Goal: Communication & Community: Participate in discussion

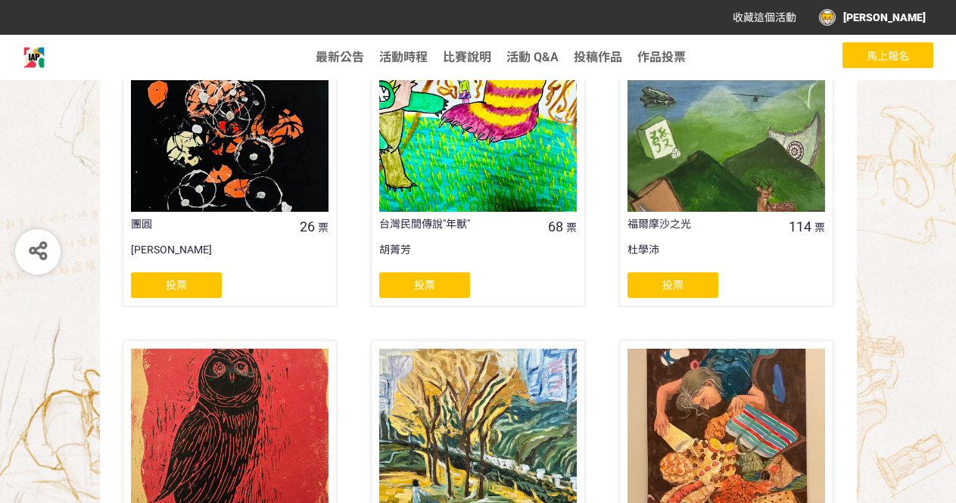
scroll to position [689, 0]
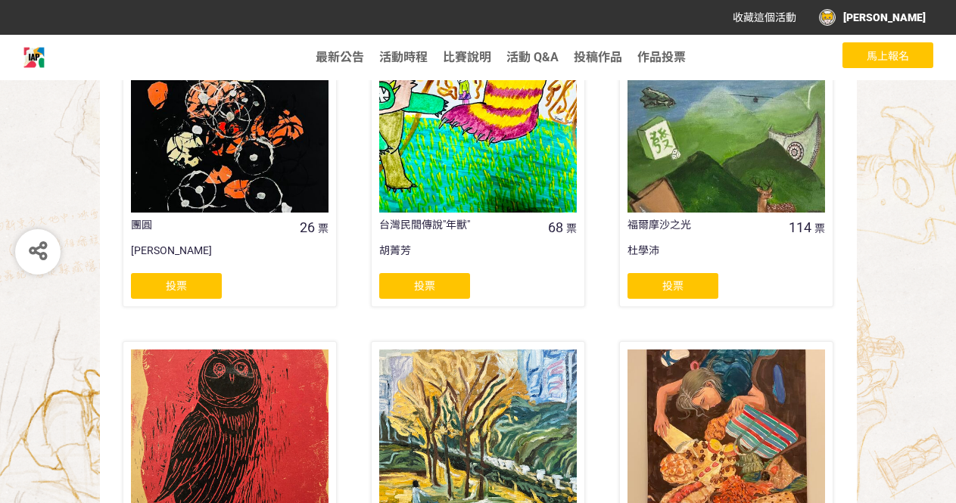
click at [680, 288] on span "投票" at bounding box center [672, 286] width 21 height 12
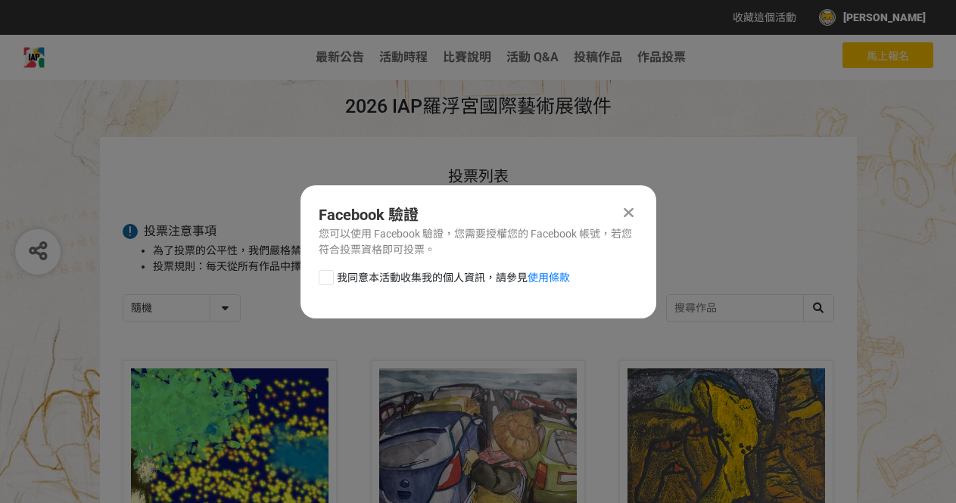
scroll to position [0, 0]
click at [326, 279] on div at bounding box center [326, 277] width 15 height 15
checkbox input "true"
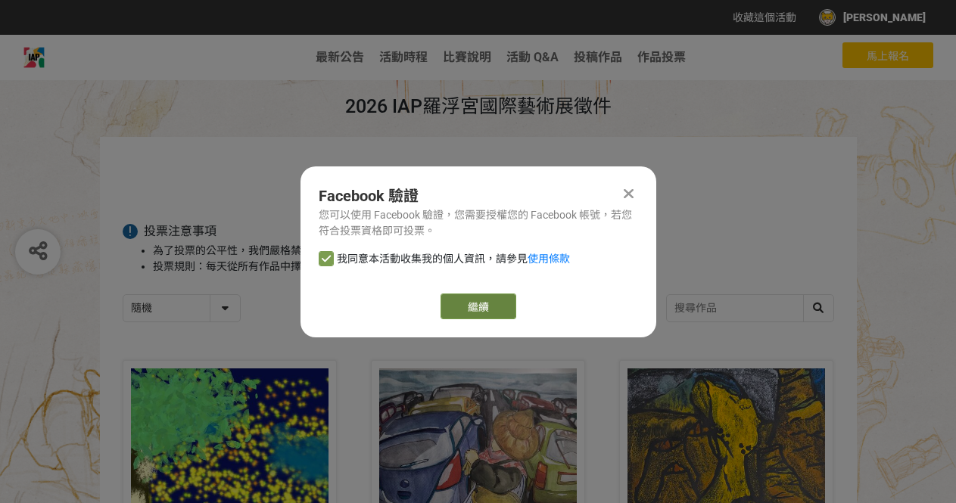
click at [476, 309] on link "繼續" at bounding box center [479, 307] width 76 height 26
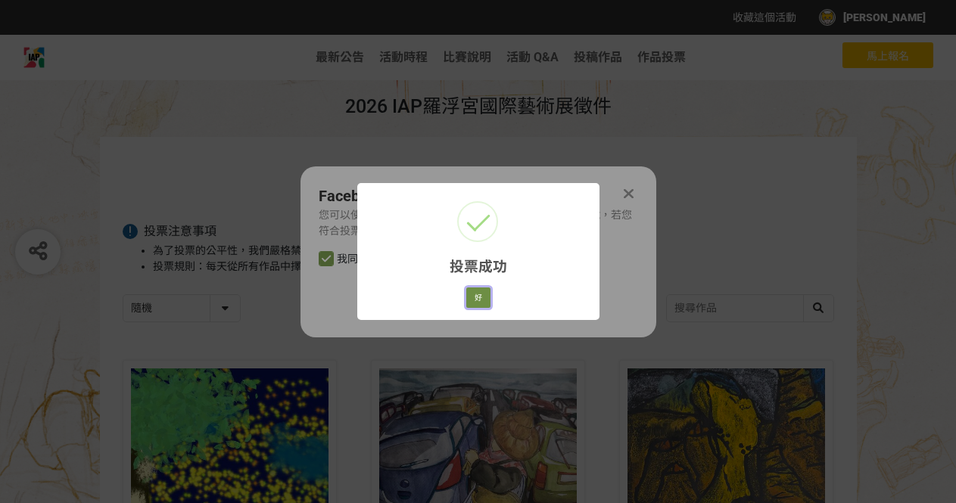
click at [475, 294] on button "好" at bounding box center [478, 298] width 24 height 21
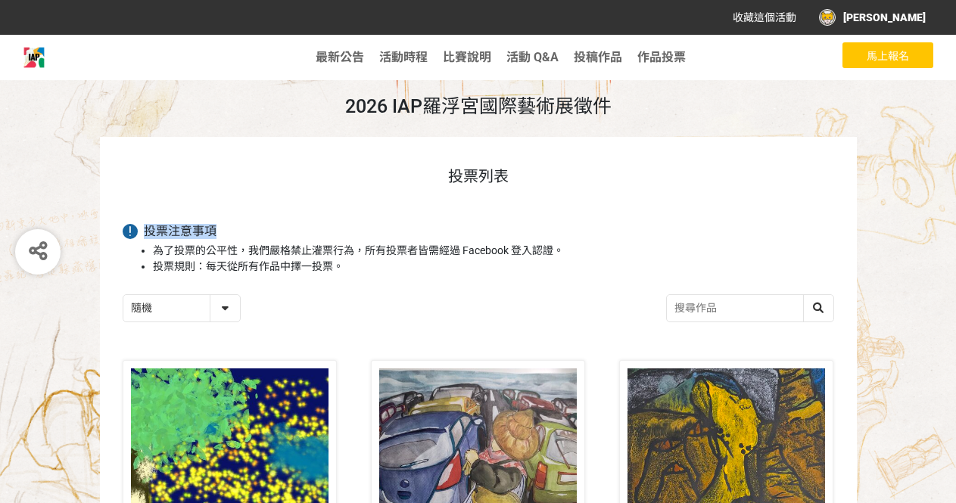
drag, startPoint x: 557, startPoint y: 219, endPoint x: 743, endPoint y: 142, distance: 200.6
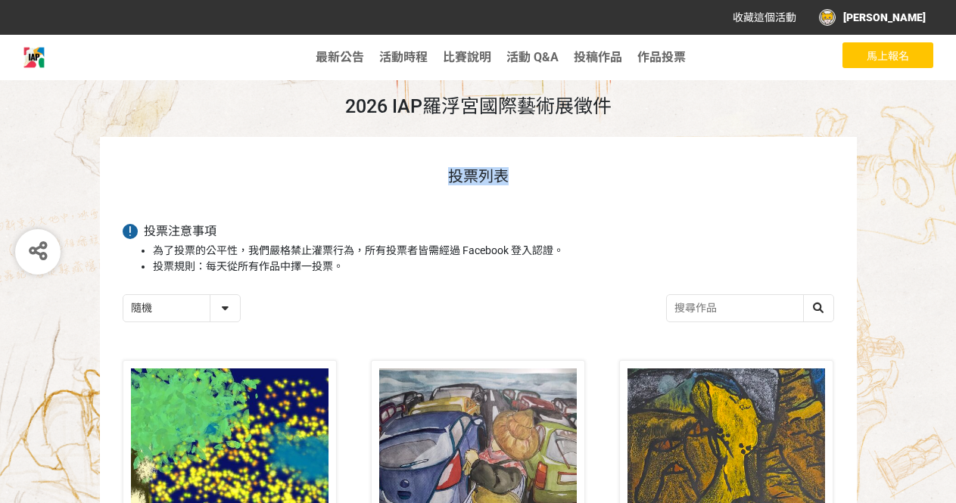
click at [460, 55] on span "比賽說明" at bounding box center [467, 57] width 48 height 14
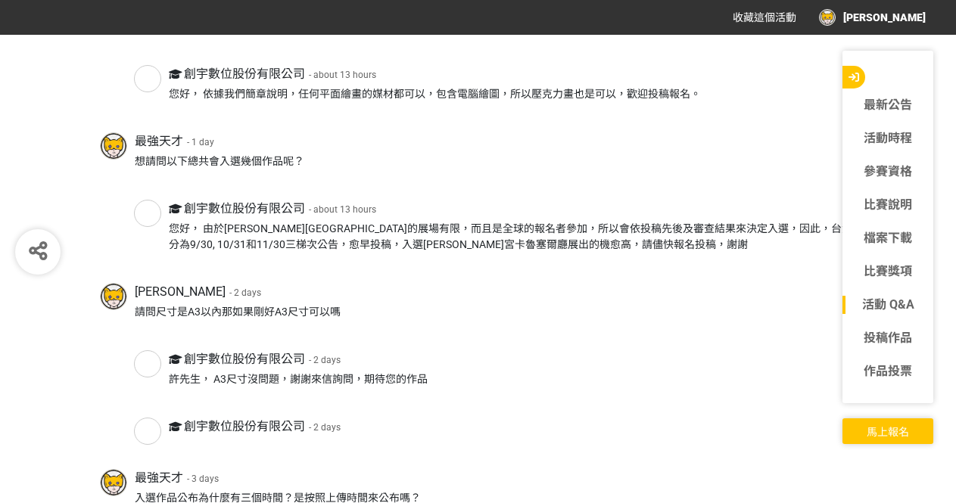
scroll to position [5728, 0]
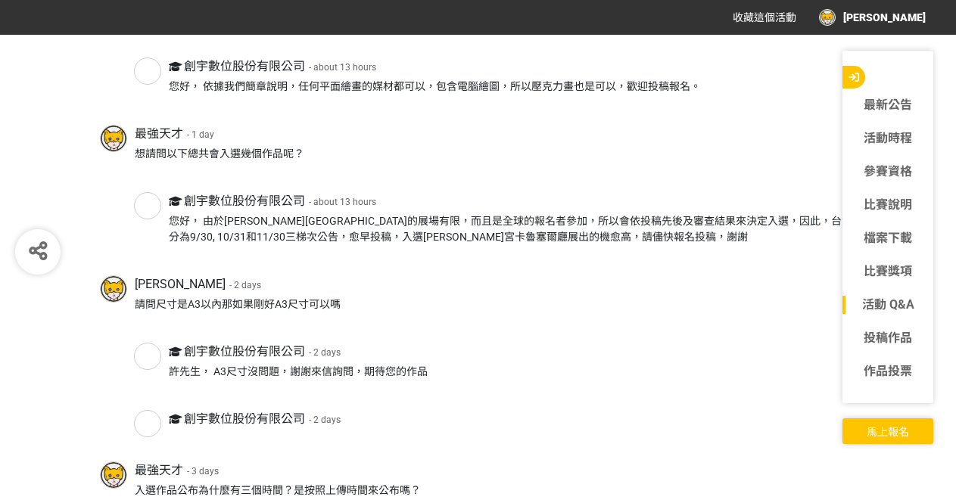
click at [626, 294] on div "[PERSON_NAME] - 2 days" at bounding box center [496, 285] width 722 height 18
